Goal: Information Seeking & Learning: Learn about a topic

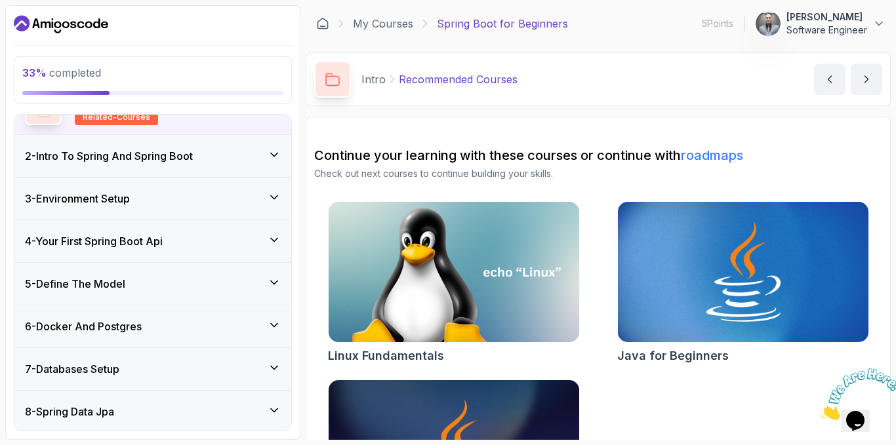
click at [218, 276] on div "5 - Define The Model" at bounding box center [153, 284] width 256 height 16
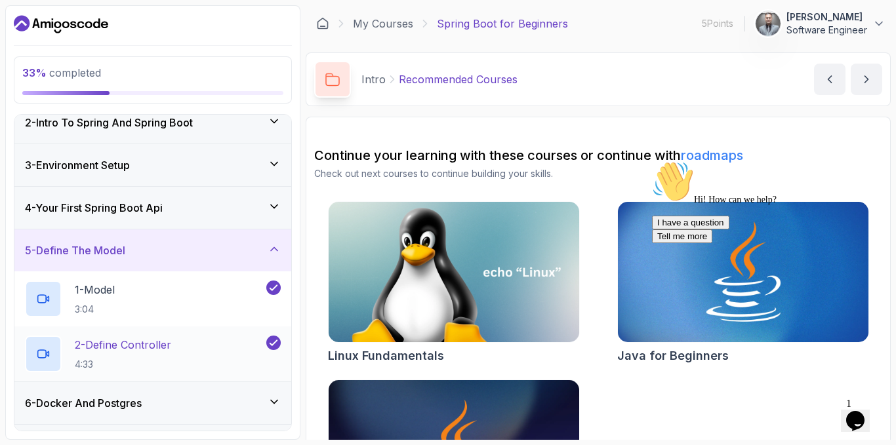
scroll to position [115, 0]
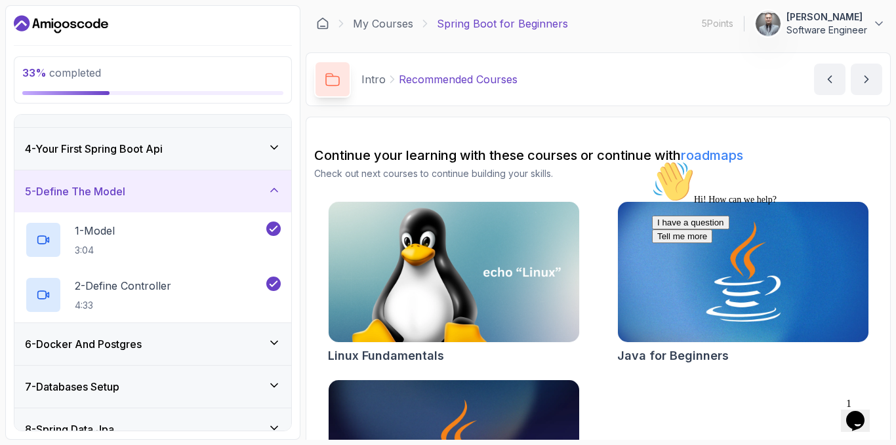
click at [221, 344] on div "6 - Docker And Postgres" at bounding box center [153, 344] width 256 height 16
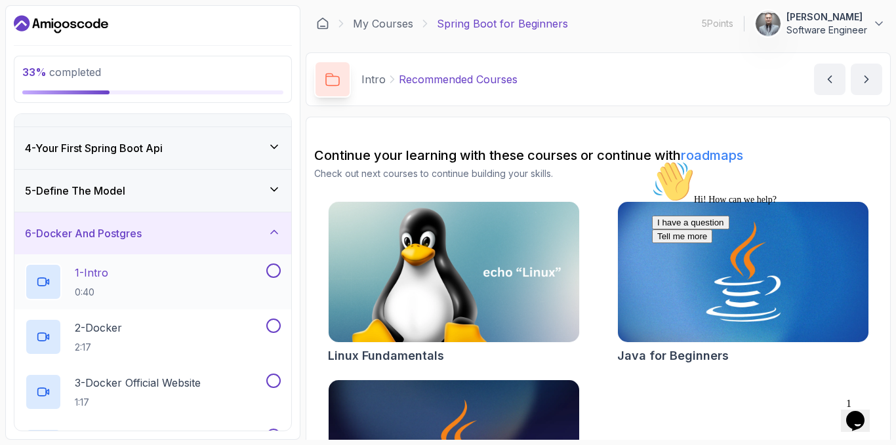
click at [190, 276] on div "1 - Intro 0:40" at bounding box center [144, 282] width 239 height 37
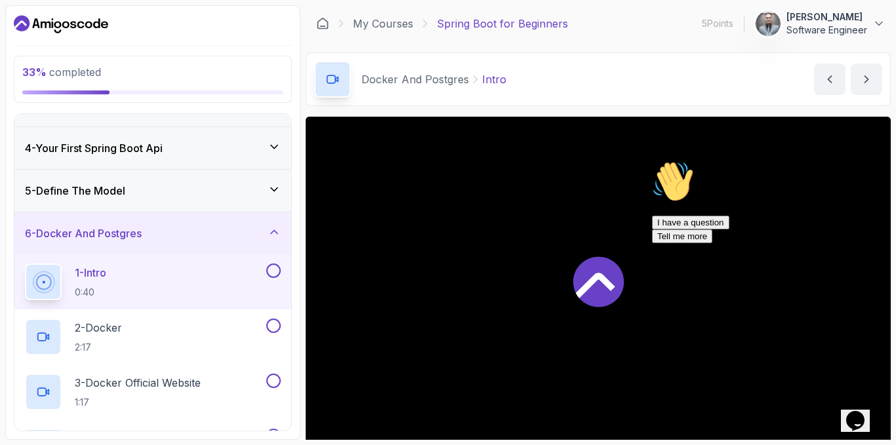
click at [413, 247] on div at bounding box center [598, 281] width 585 height 329
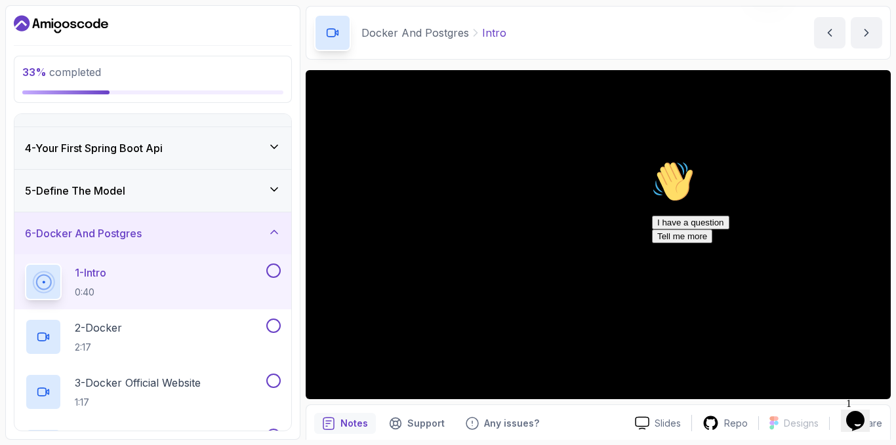
scroll to position [66, 0]
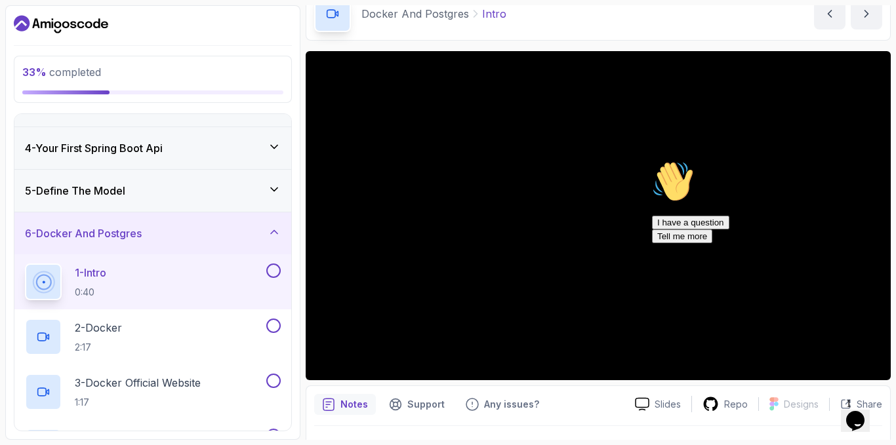
click at [652, 161] on icon "Chat attention grabber" at bounding box center [652, 161] width 0 height 0
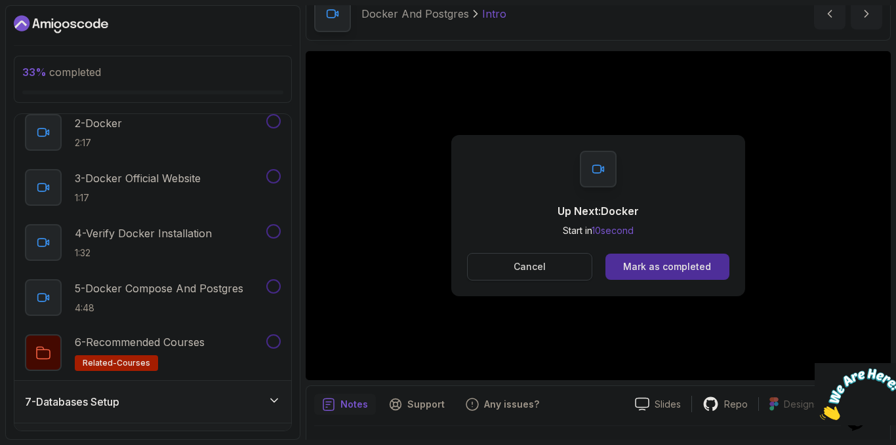
scroll to position [311, 0]
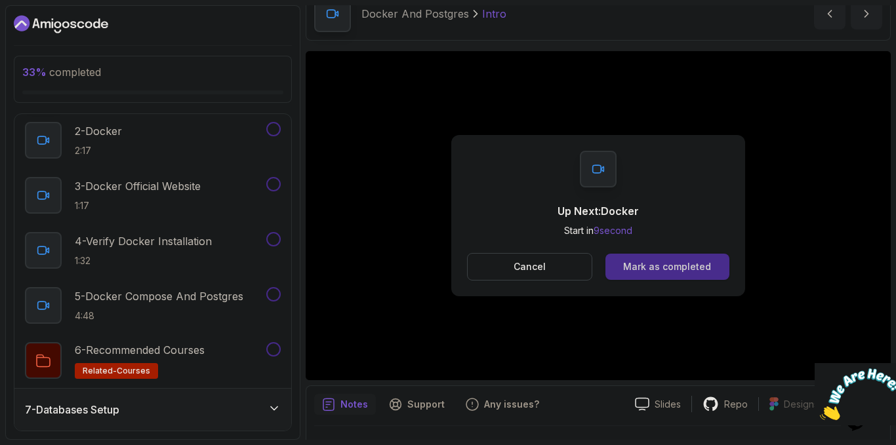
click at [673, 275] on button "Mark as completed" at bounding box center [667, 267] width 124 height 26
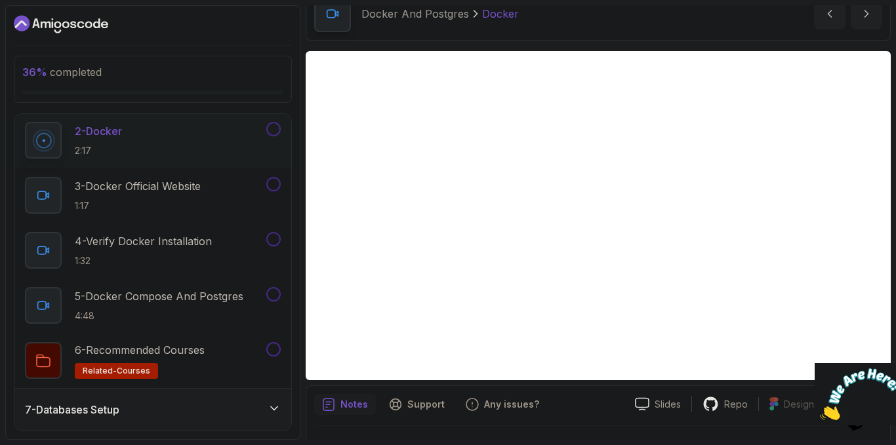
drag, startPoint x: 1702, startPoint y: 733, endPoint x: 888, endPoint y: 370, distance: 891.7
click at [820, 411] on icon "Close" at bounding box center [820, 416] width 0 height 11
